Goal: Task Accomplishment & Management: Use online tool/utility

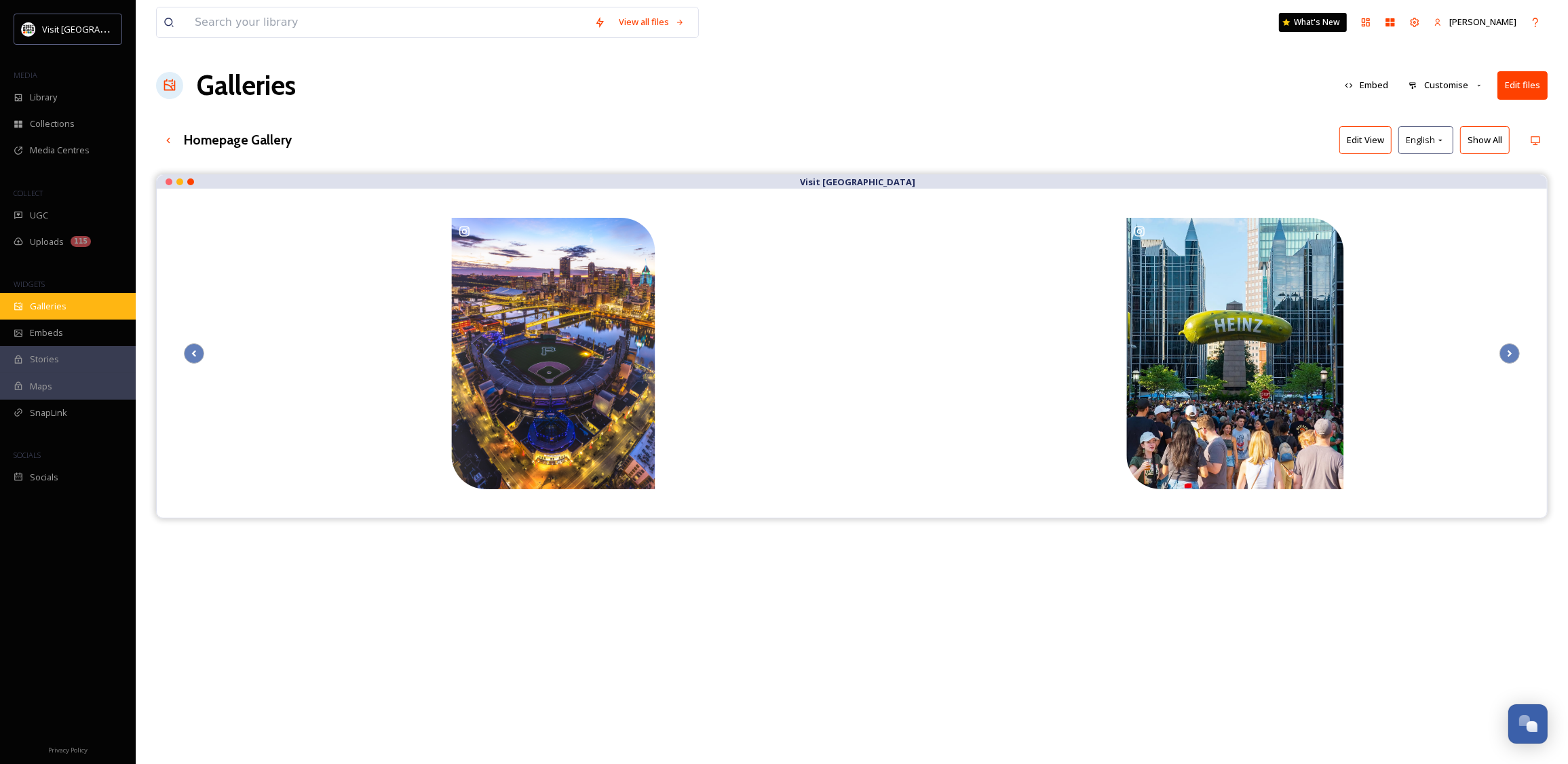
click at [47, 304] on span "Galleries" at bounding box center [48, 307] width 37 height 13
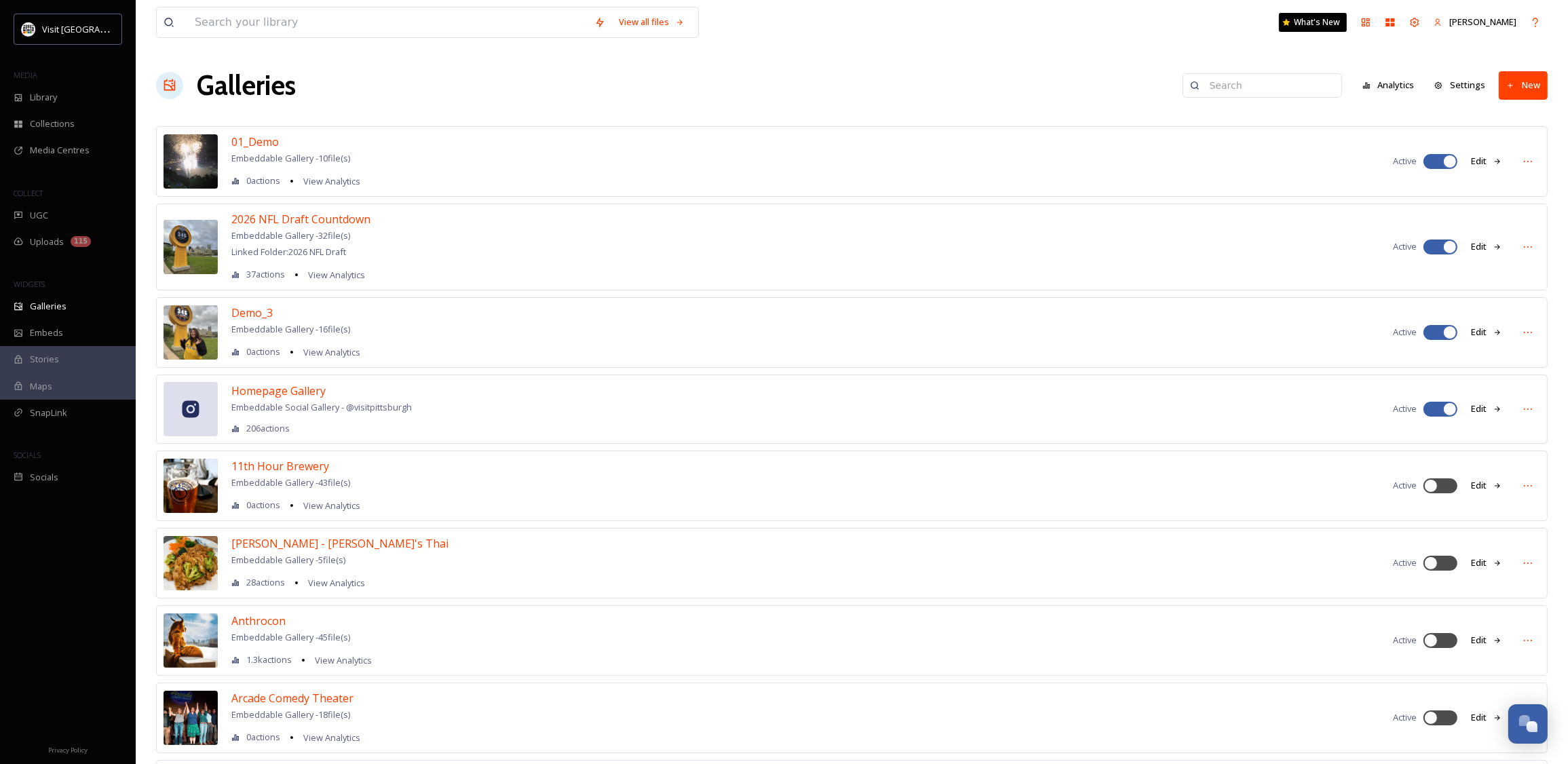
click at [203, 255] on img at bounding box center [190, 247] width 55 height 55
click at [333, 217] on span "2026 NFL Draft Countdown" at bounding box center [300, 219] width 139 height 15
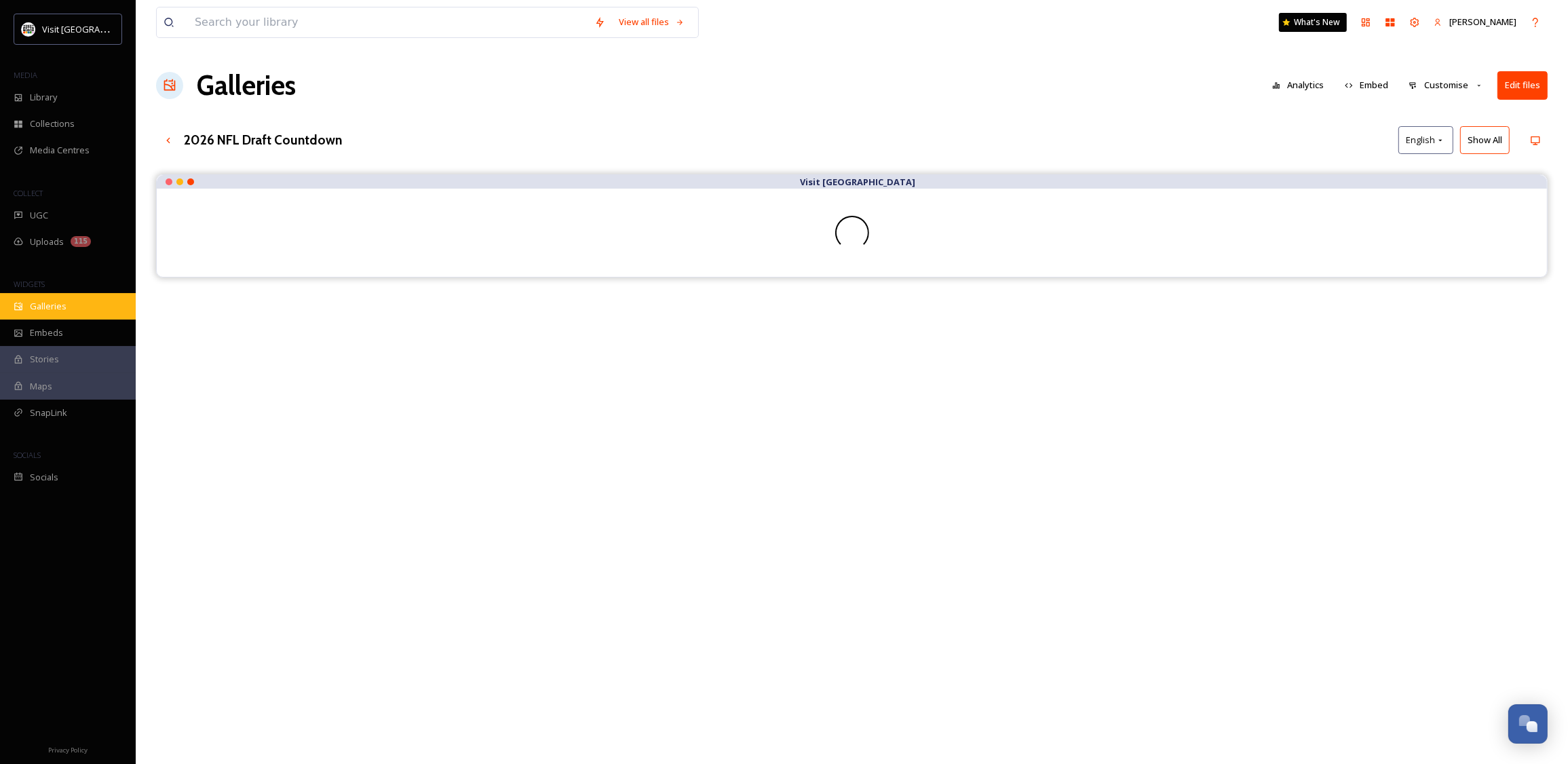
click at [51, 303] on span "Galleries" at bounding box center [48, 307] width 37 height 13
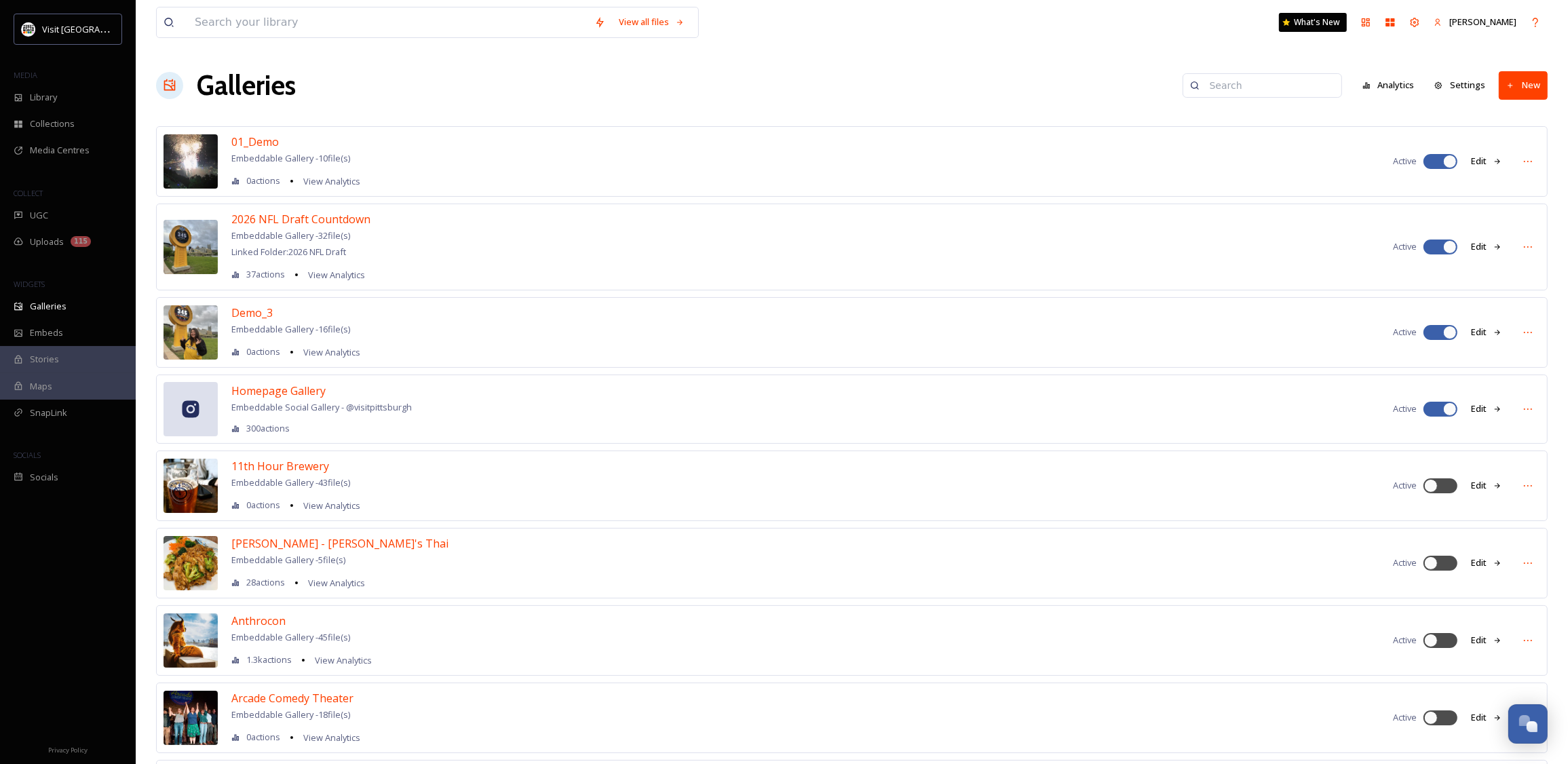
click at [365, 407] on span "Embeddable Social Gallery - @ visitpittsburgh" at bounding box center [321, 407] width 181 height 12
click at [1483, 411] on button "Edit" at bounding box center [1487, 408] width 45 height 27
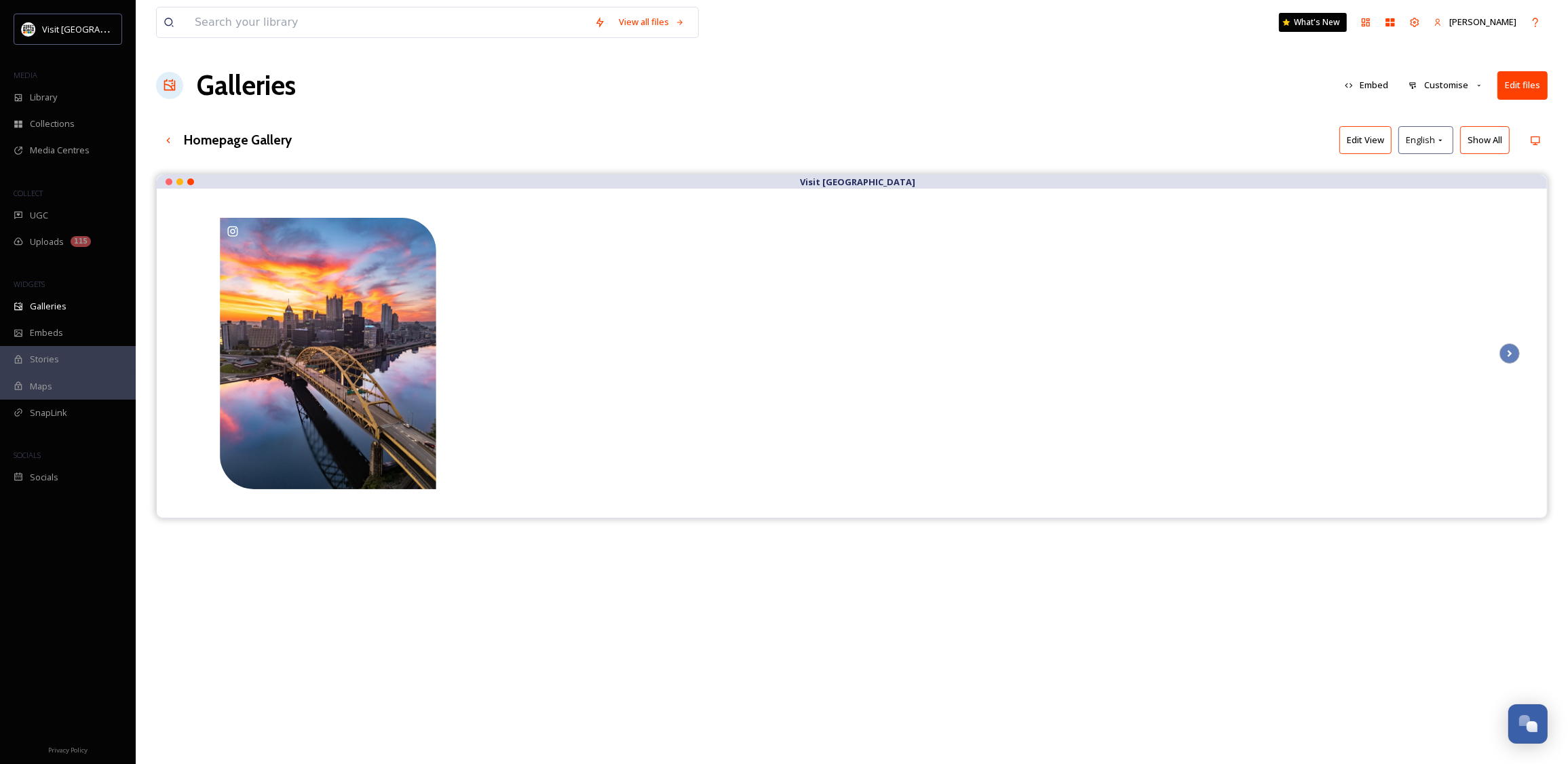
click at [1446, 82] on button "Customise" at bounding box center [1446, 85] width 89 height 27
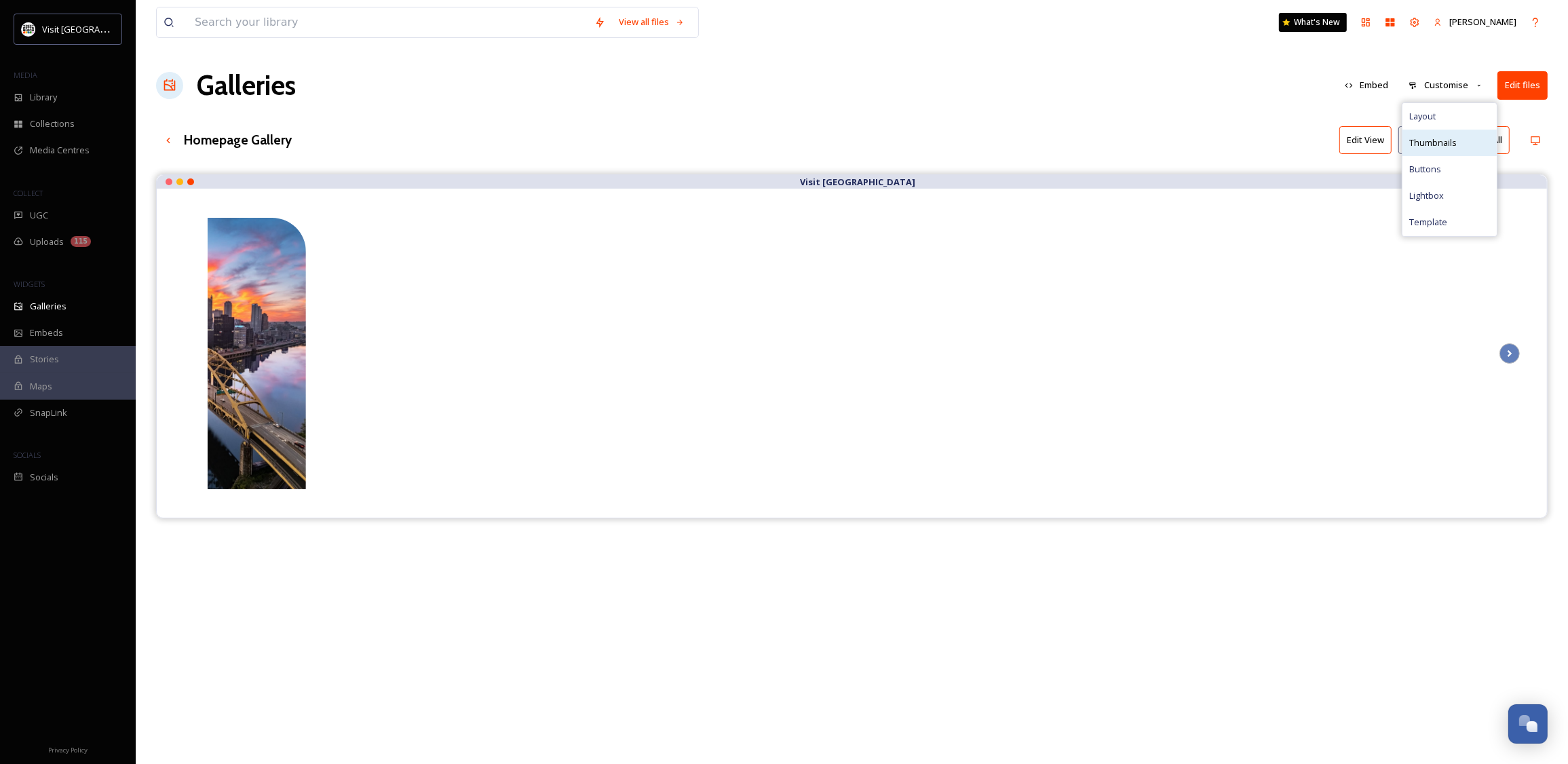
click at [1447, 141] on span "Thumbnails" at bounding box center [1433, 143] width 47 height 13
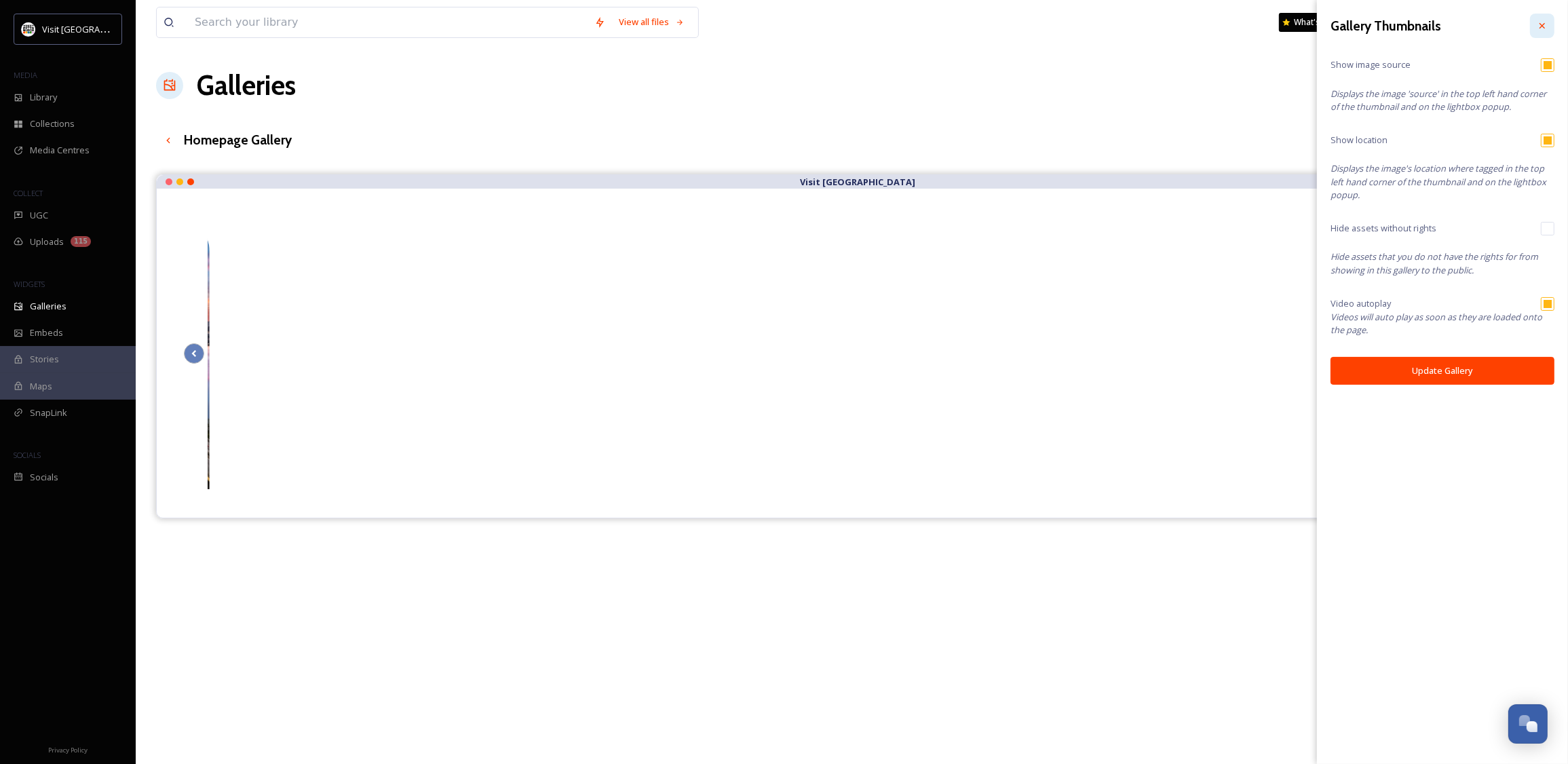
click at [1541, 28] on icon at bounding box center [1542, 25] width 11 height 11
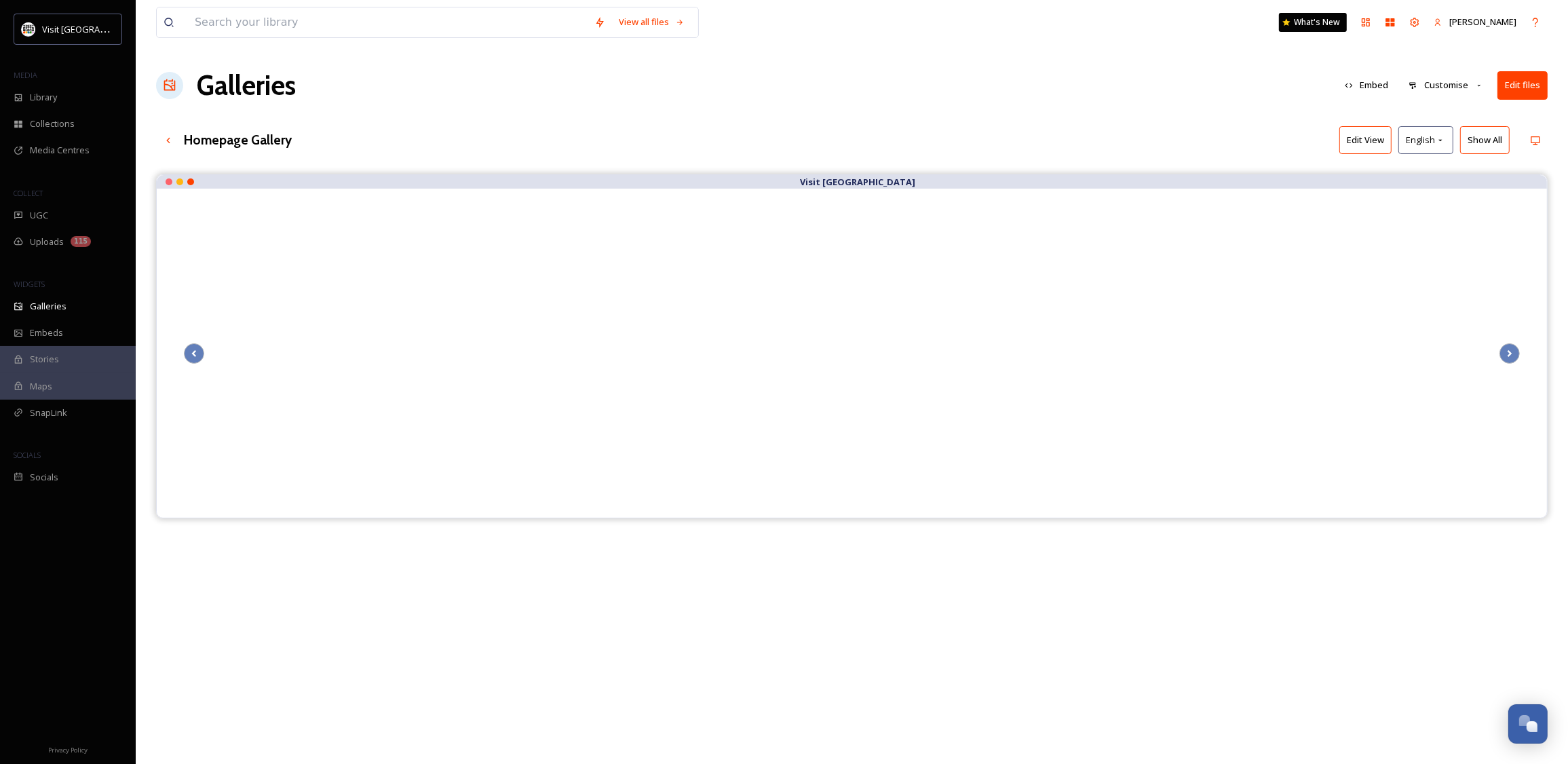
click at [1474, 86] on button "Customise" at bounding box center [1446, 85] width 89 height 27
click at [1454, 112] on div "Layout" at bounding box center [1450, 116] width 94 height 27
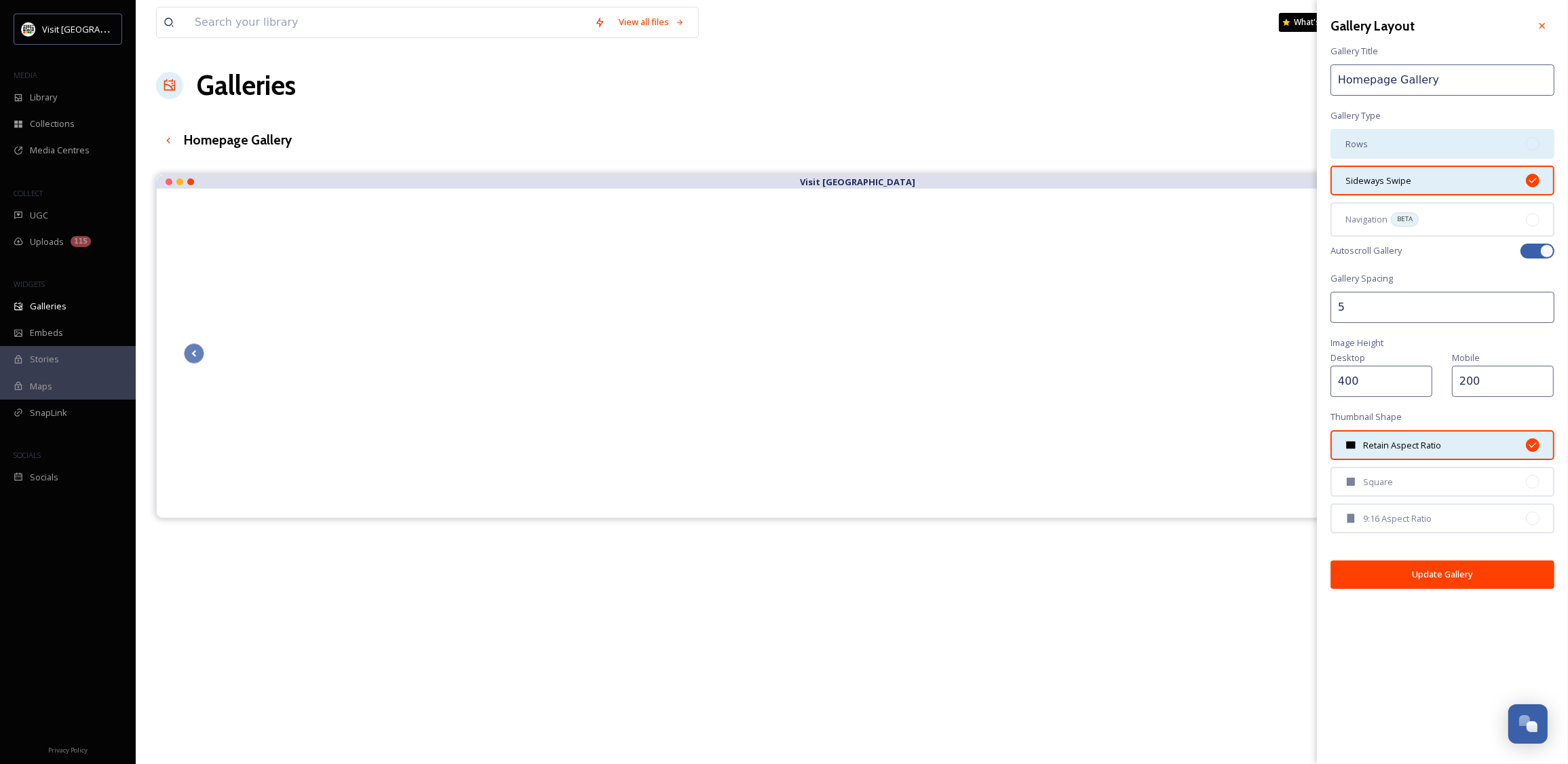
click at [1452, 141] on div "Rows" at bounding box center [1443, 143] width 224 height 30
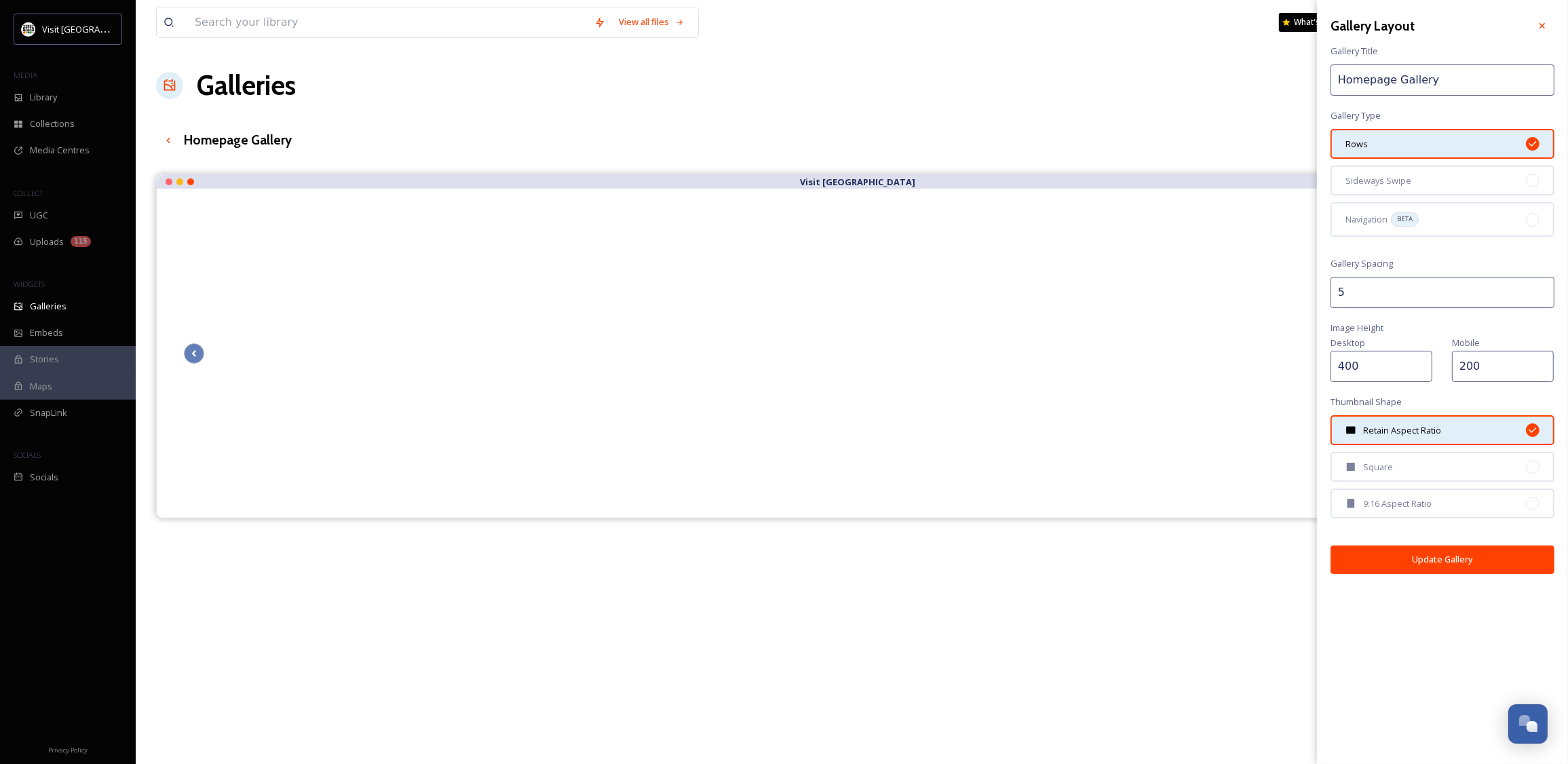
click at [1452, 141] on div "Rows" at bounding box center [1443, 143] width 224 height 30
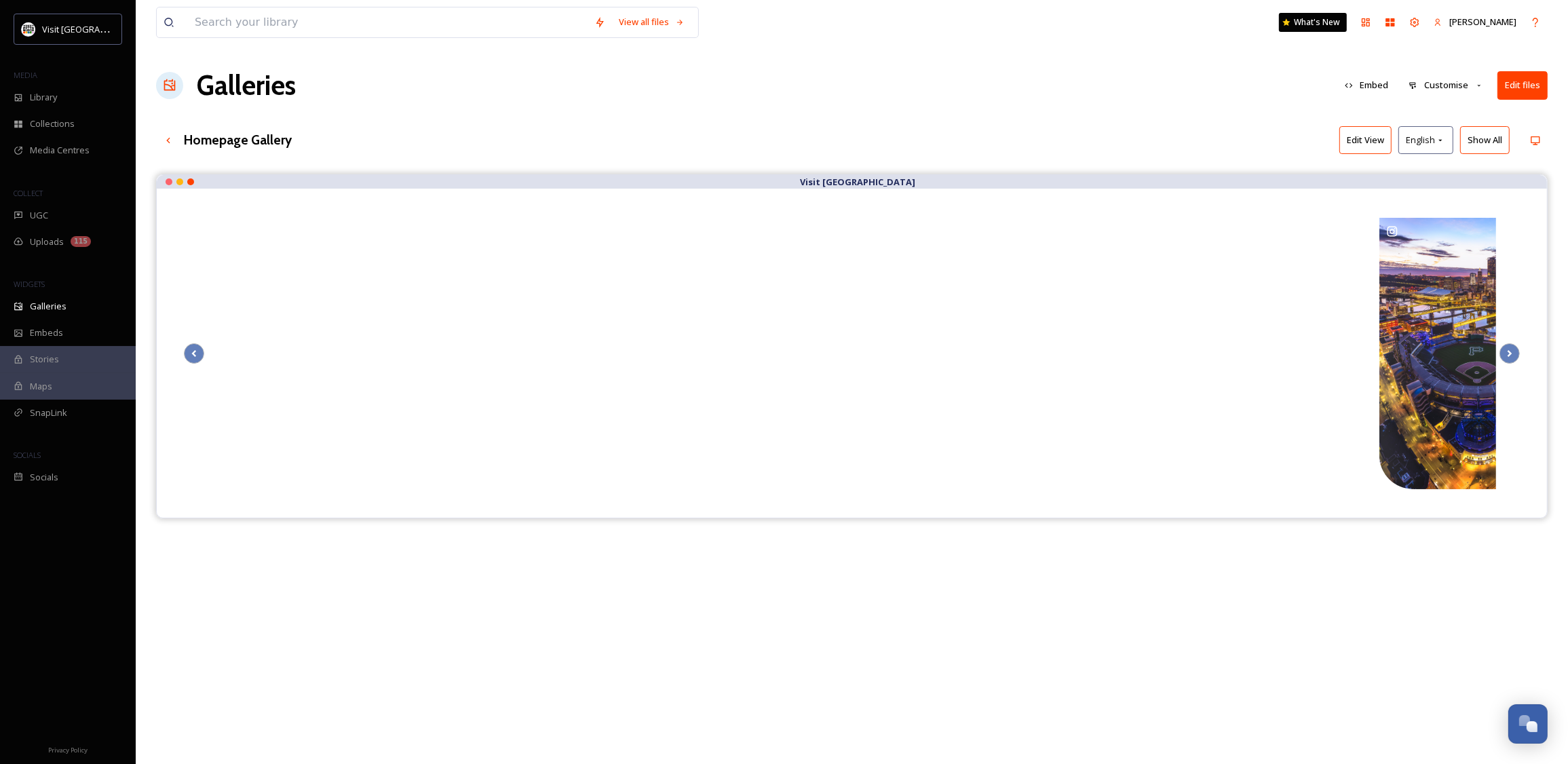
click at [1186, 652] on div "Visit [GEOGRAPHIC_DATA]" at bounding box center [852, 556] width 1392 height 764
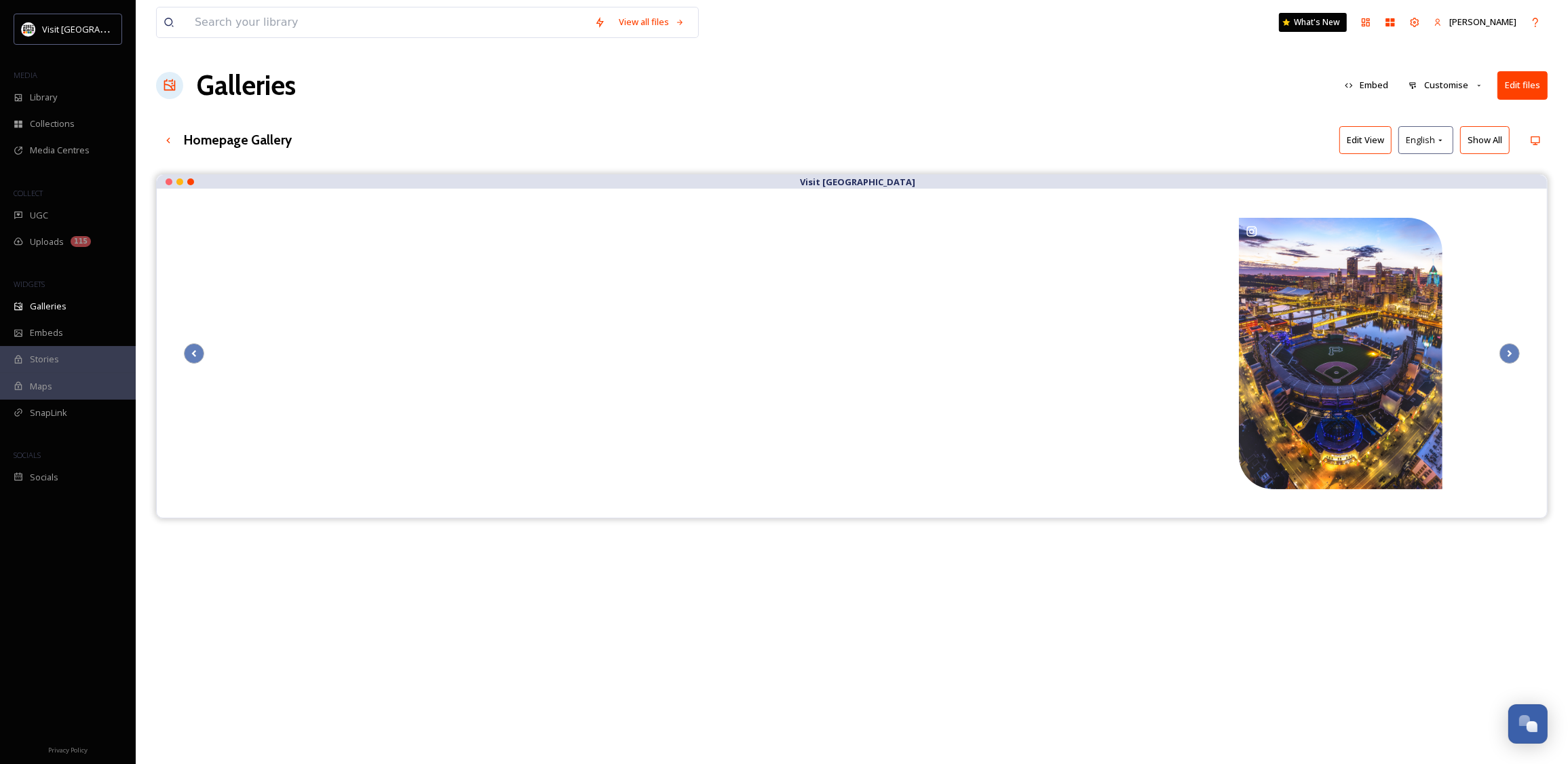
click at [1011, 109] on div "View all files What's New [PERSON_NAME] Galleries Embed Customise Edit files Ho…" at bounding box center [852, 479] width 1433 height 958
